Goal: Information Seeking & Learning: Learn about a topic

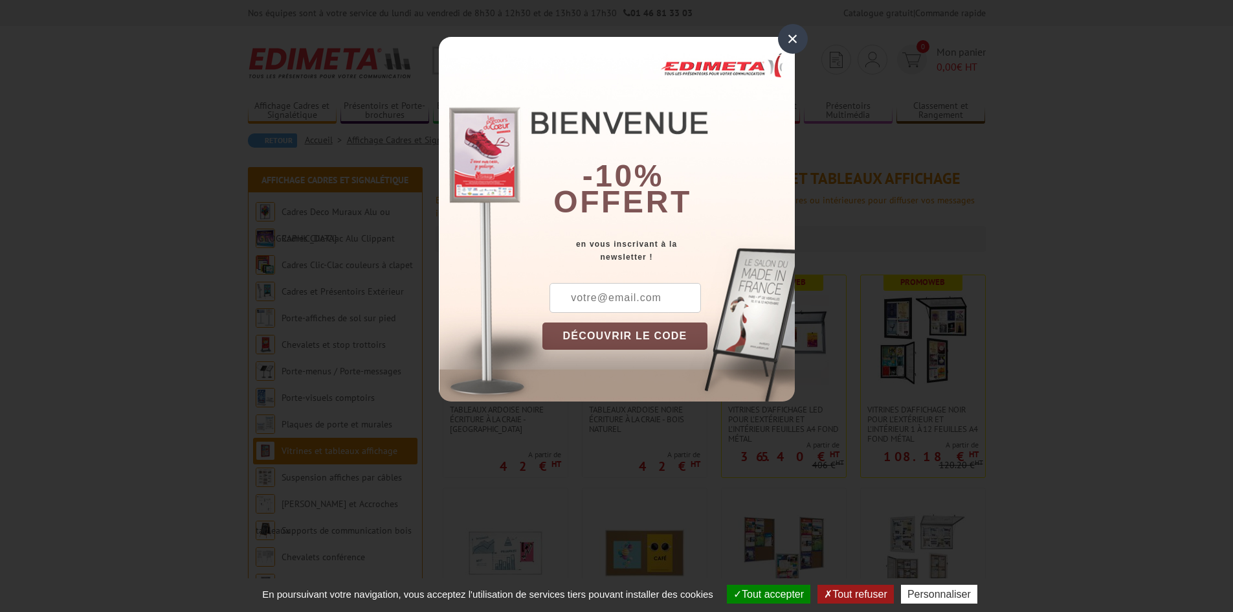
click at [794, 33] on div "×" at bounding box center [793, 39] width 30 height 30
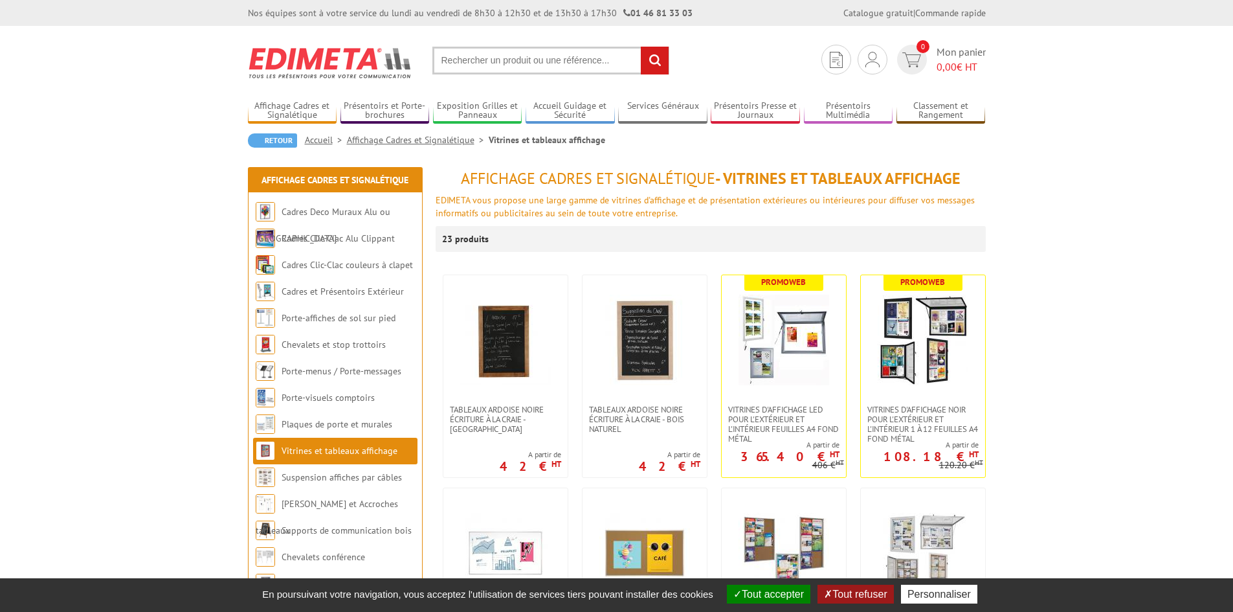
click at [491, 55] on input "text" at bounding box center [550, 61] width 237 height 28
type input "vitrine table"
click at [641, 47] on input "rechercher" at bounding box center [655, 61] width 28 height 28
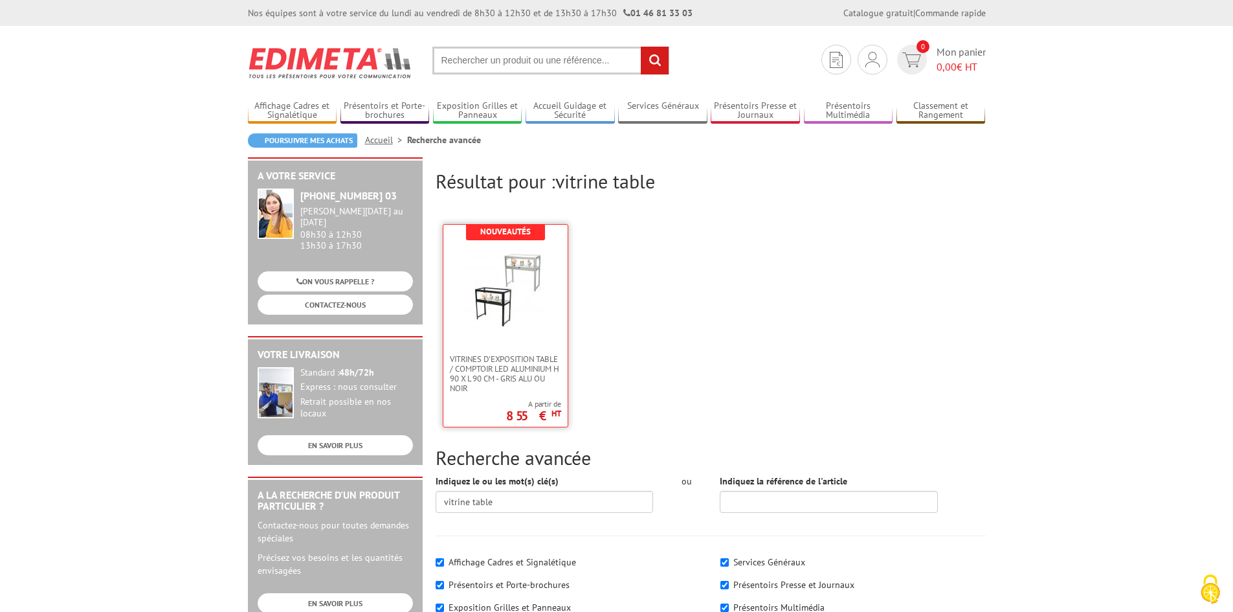
click at [492, 271] on img at bounding box center [505, 286] width 84 height 84
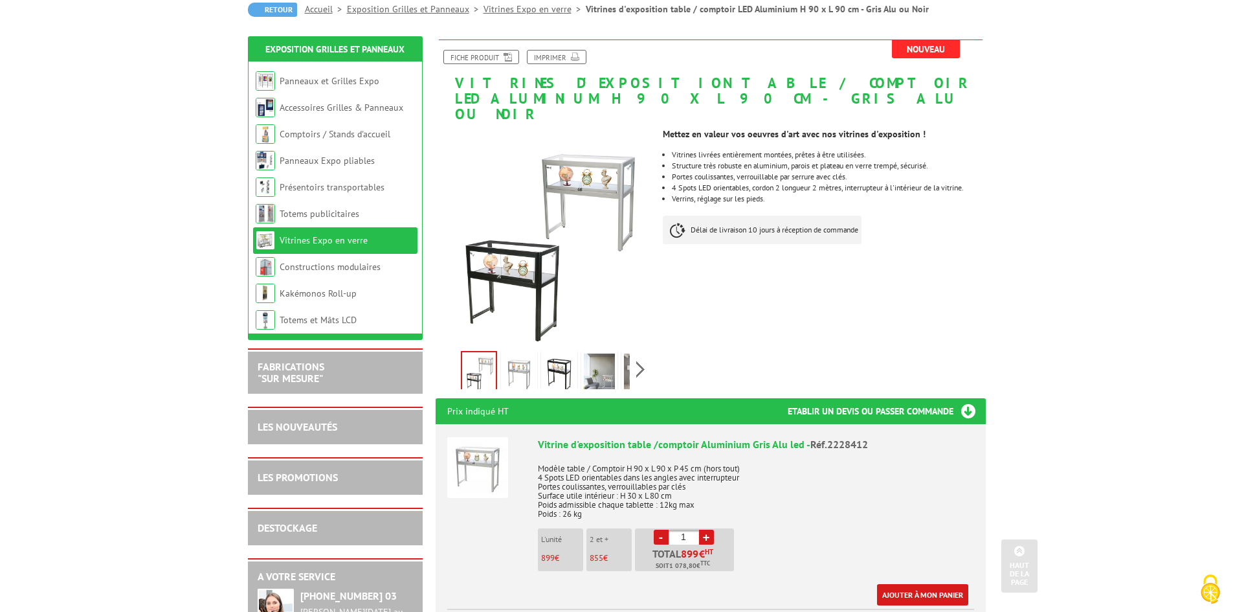
scroll to position [129, 0]
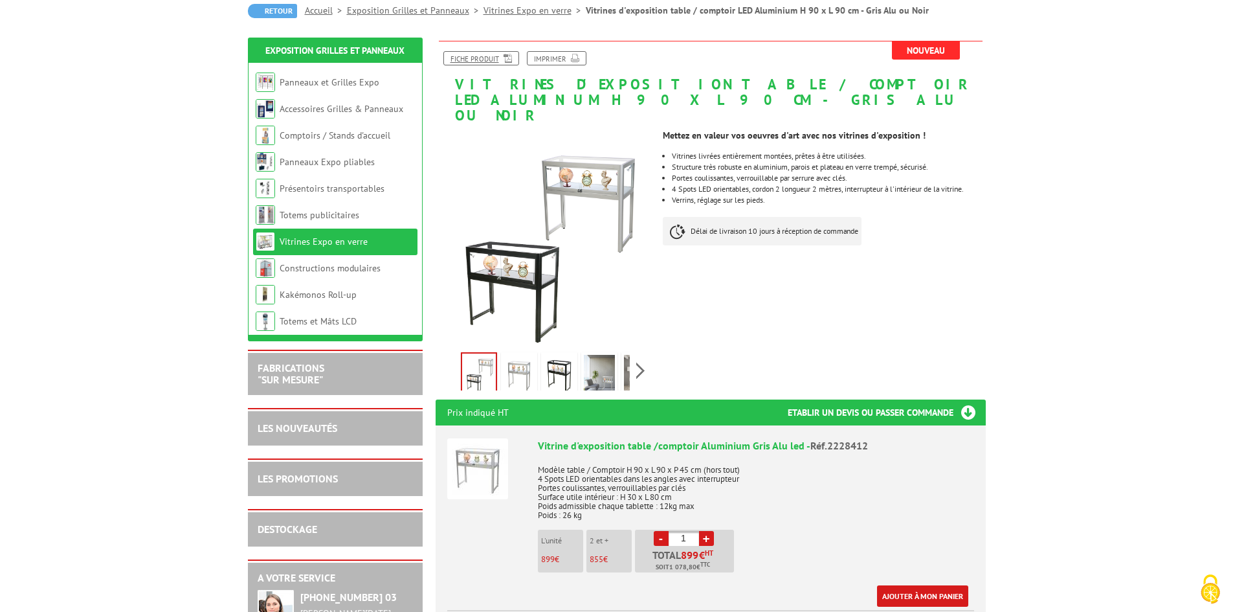
click at [443, 60] on link "Fiche produit" at bounding box center [481, 58] width 76 height 14
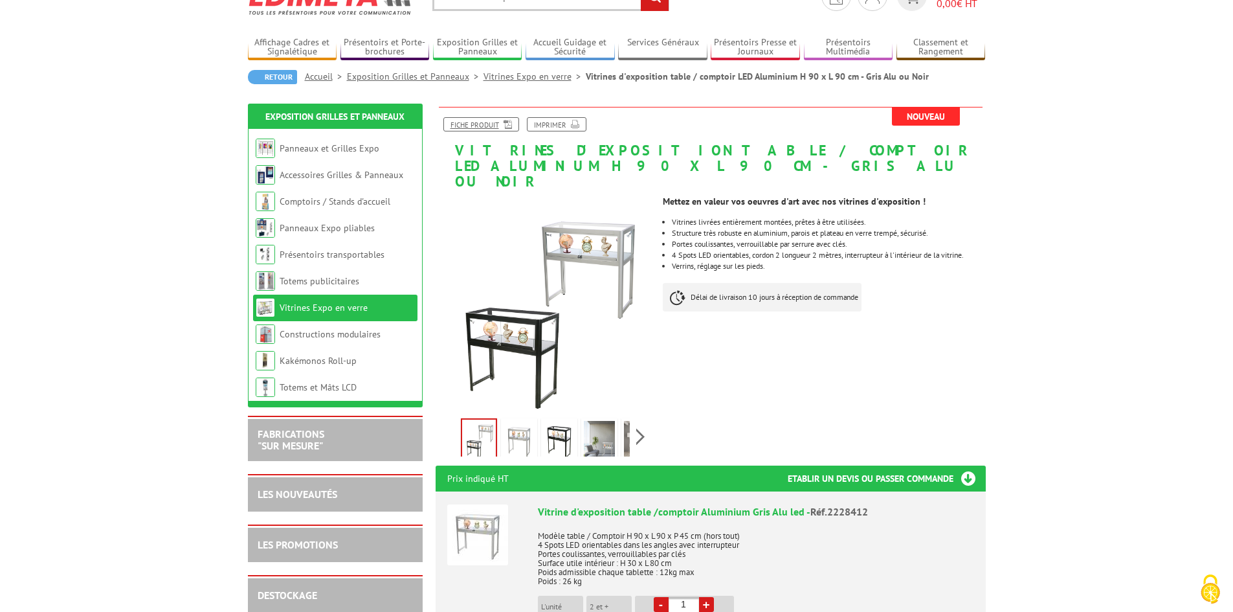
scroll to position [0, 0]
